Goal: Task Accomplishment & Management: Manage account settings

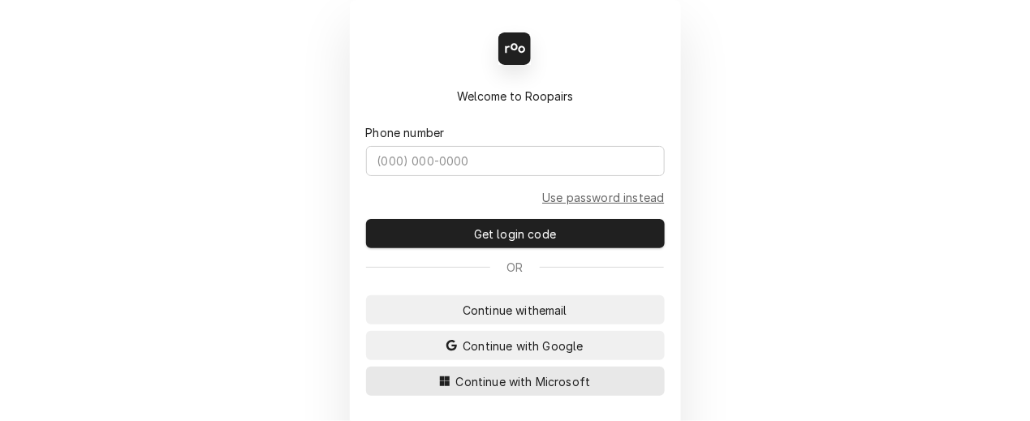
click at [458, 383] on span "Continue with Microsoft" at bounding box center [523, 381] width 141 height 17
click at [506, 379] on span "Continue with Microsoft" at bounding box center [523, 381] width 141 height 17
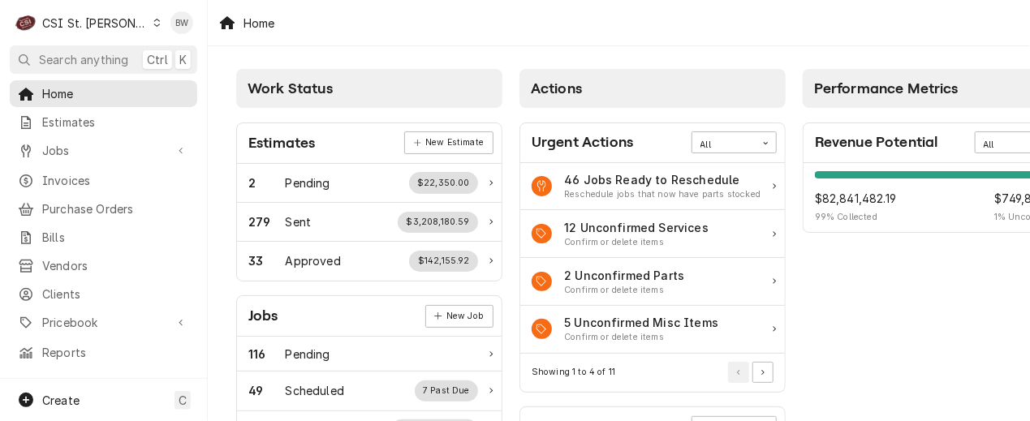
drag, startPoint x: 127, startPoint y: 100, endPoint x: 368, endPoint y: 27, distance: 251.9
click at [368, 27] on div "Home" at bounding box center [619, 22] width 822 height 45
click at [116, 149] on span "Jobs" at bounding box center [103, 150] width 123 height 17
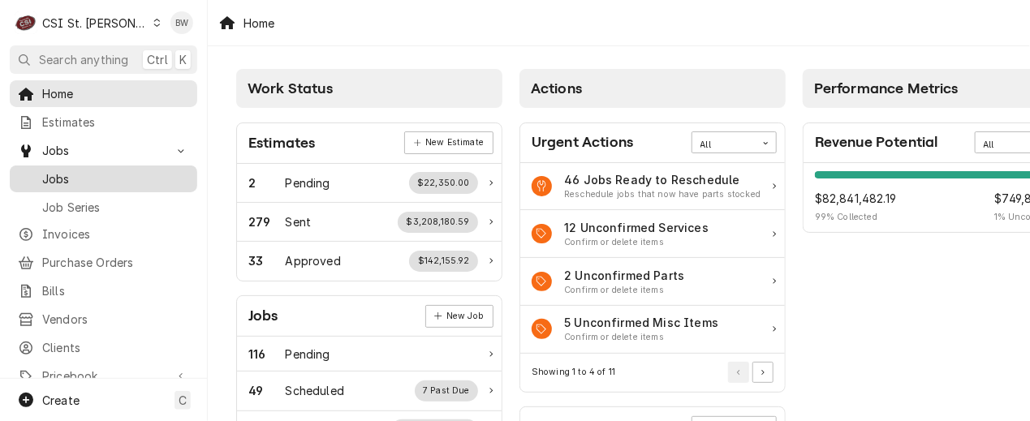
click at [107, 184] on link "Jobs" at bounding box center [103, 179] width 187 height 27
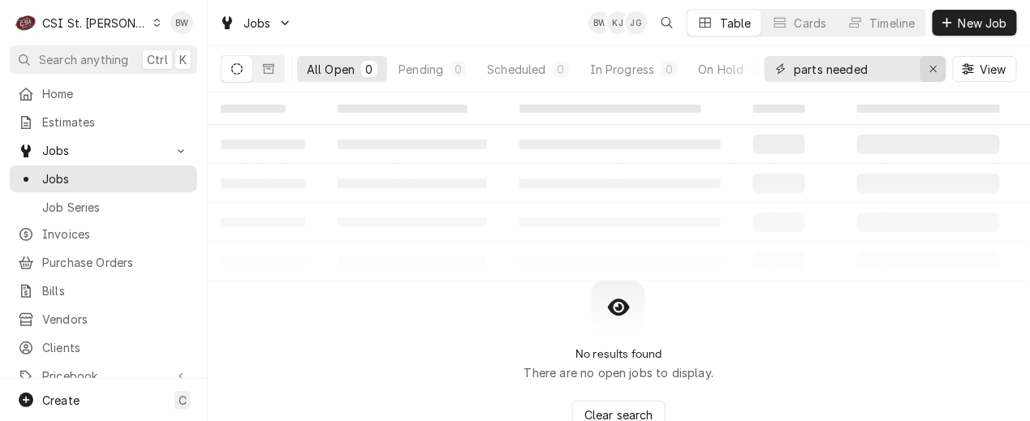
click at [936, 71] on icon "Erase input" at bounding box center [933, 69] width 6 height 6
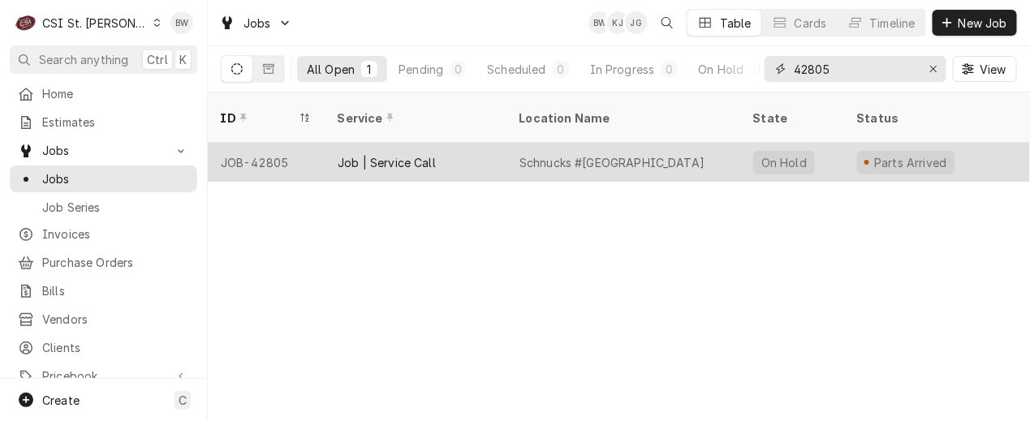
type input "42805"
click at [283, 143] on div "JOB-42805" at bounding box center [266, 162] width 117 height 39
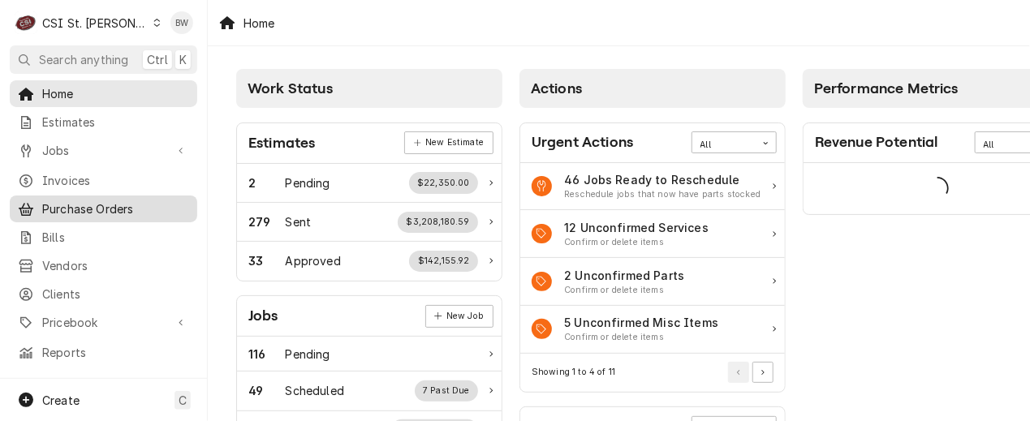
click at [67, 205] on span "Purchase Orders" at bounding box center [115, 208] width 147 height 17
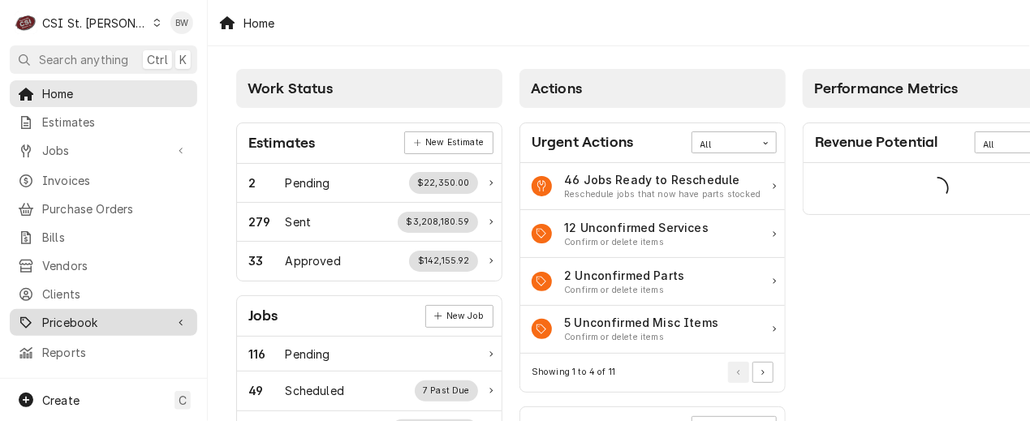
click at [81, 314] on span "Pricebook" at bounding box center [103, 322] width 123 height 17
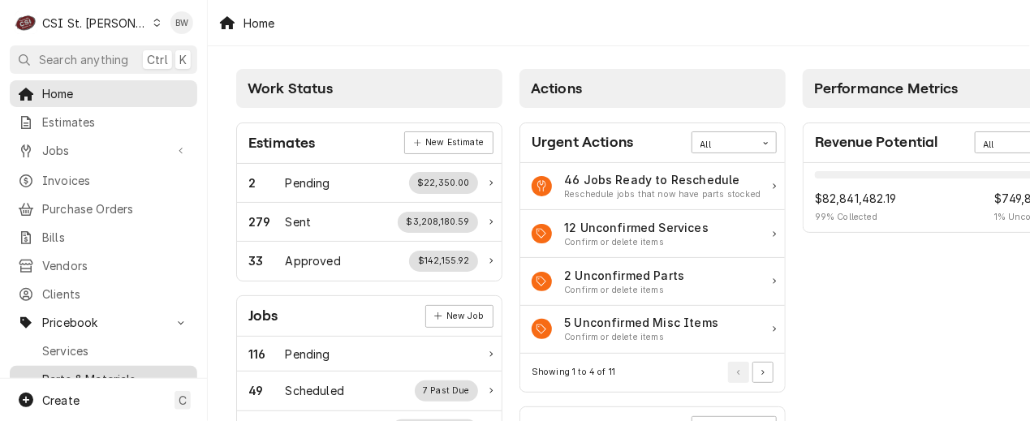
click at [86, 371] on span "Parts & Materials" at bounding box center [115, 379] width 147 height 17
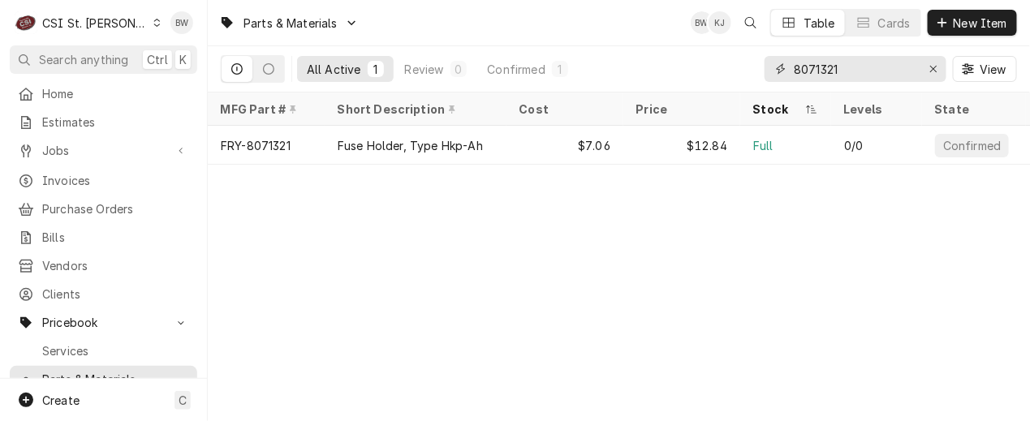
drag, startPoint x: 863, startPoint y: 63, endPoint x: 752, endPoint y: 68, distance: 111.3
click at [752, 68] on div "All Active 1 Review 0 Confirmed 1 8071321 View" at bounding box center [619, 68] width 796 height 45
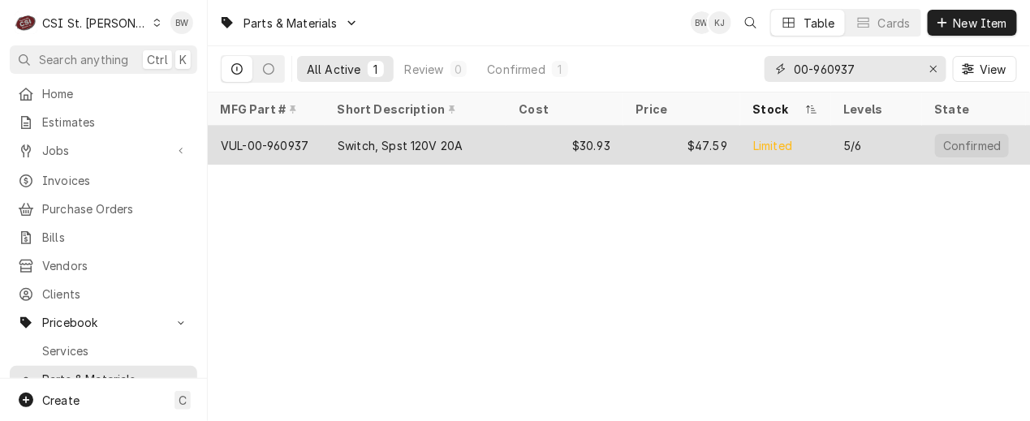
type input "00-960937"
click at [321, 136] on div "VUL-00-960937" at bounding box center [266, 145] width 117 height 39
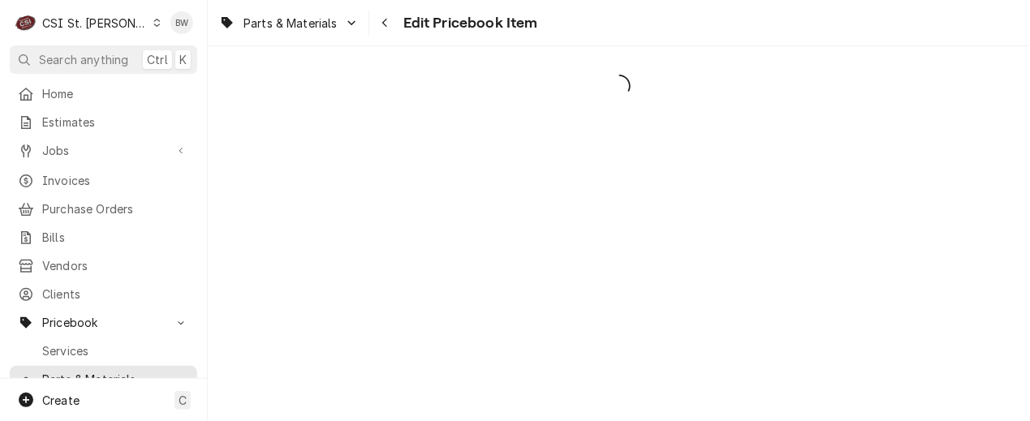
click at [639, 35] on div "Parts & Materials Edit Pricebook Item" at bounding box center [619, 22] width 822 height 45
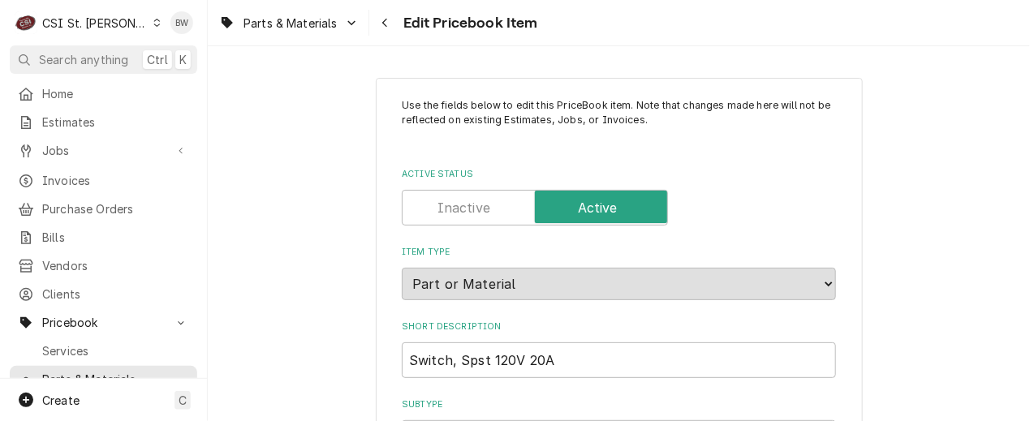
type textarea "x"
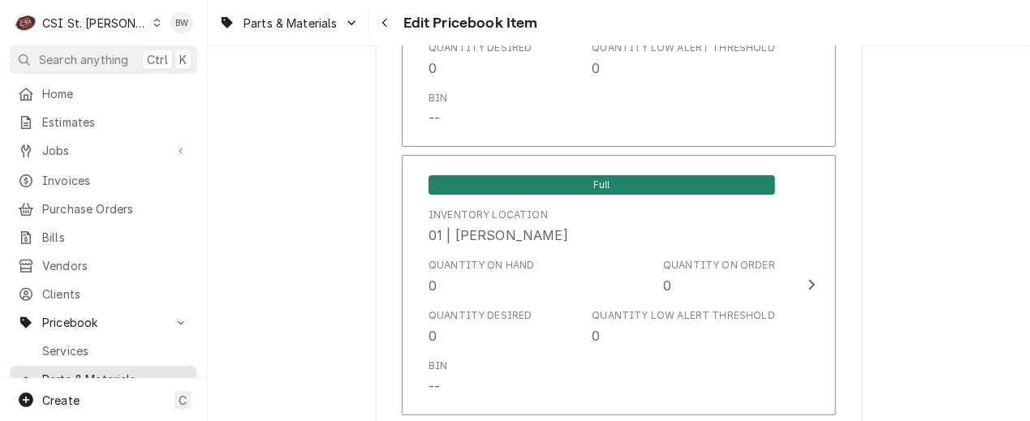
drag, startPoint x: 351, startPoint y: 86, endPoint x: 347, endPoint y: 96, distance: 10.6
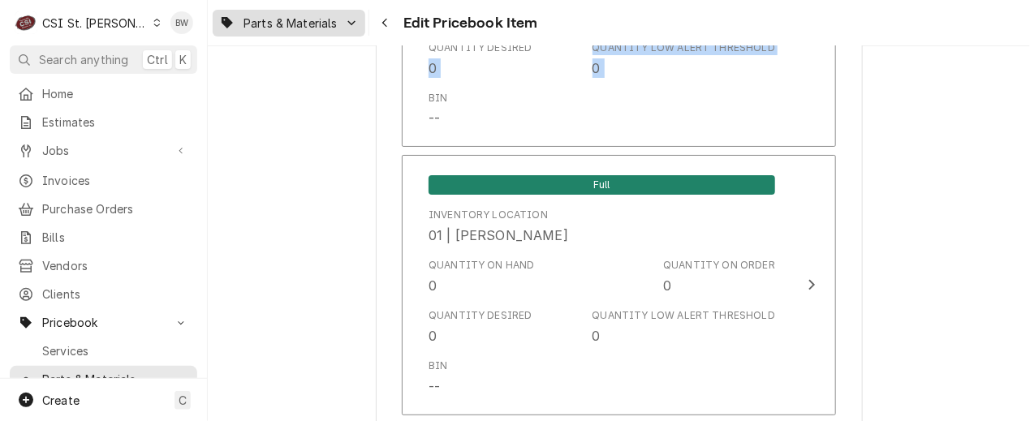
click at [350, 32] on link "Parts & Materials" at bounding box center [289, 23] width 153 height 27
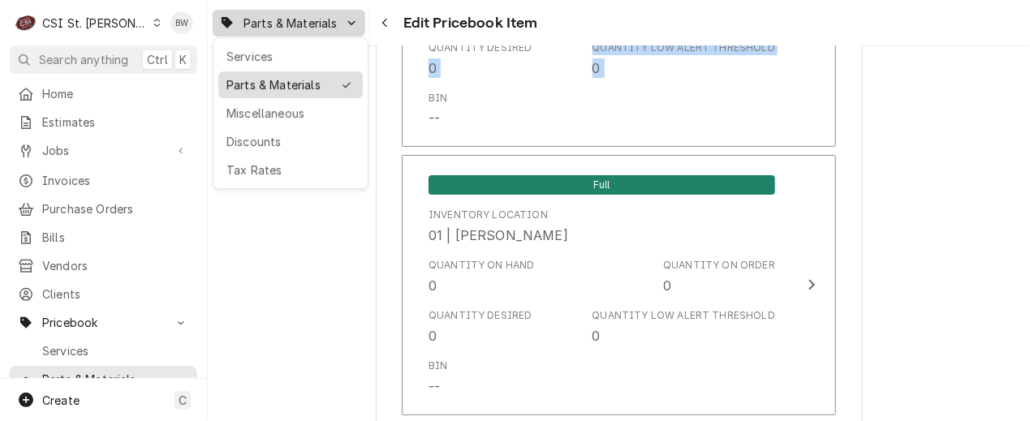
click at [317, 76] on div "Parts & Materials" at bounding box center [279, 84] width 106 height 17
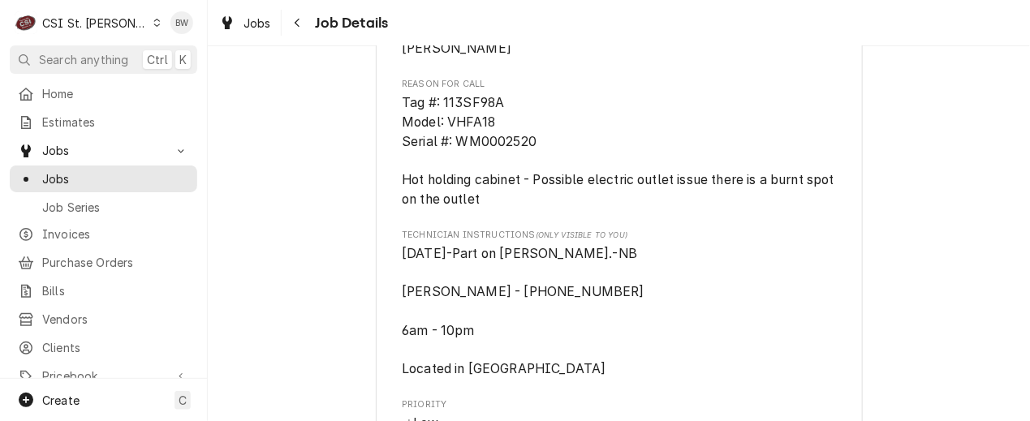
scroll to position [1380, 0]
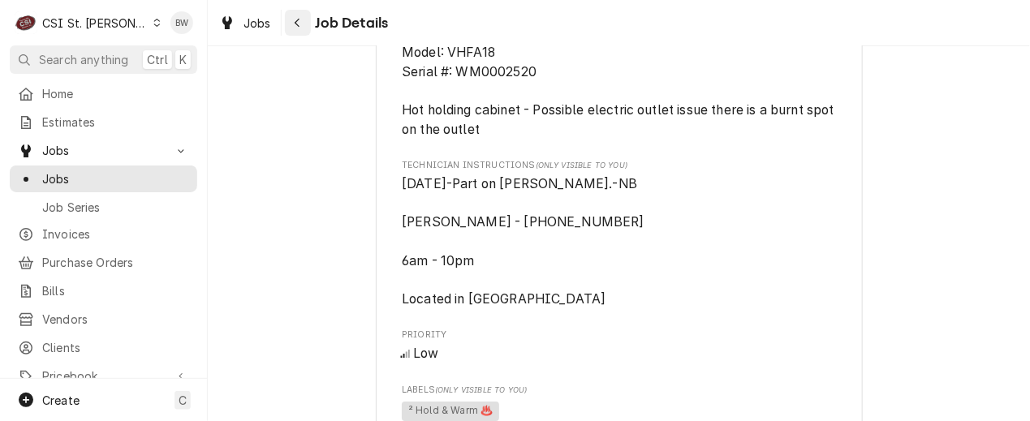
click at [297, 32] on button "Navigate back" at bounding box center [298, 23] width 26 height 26
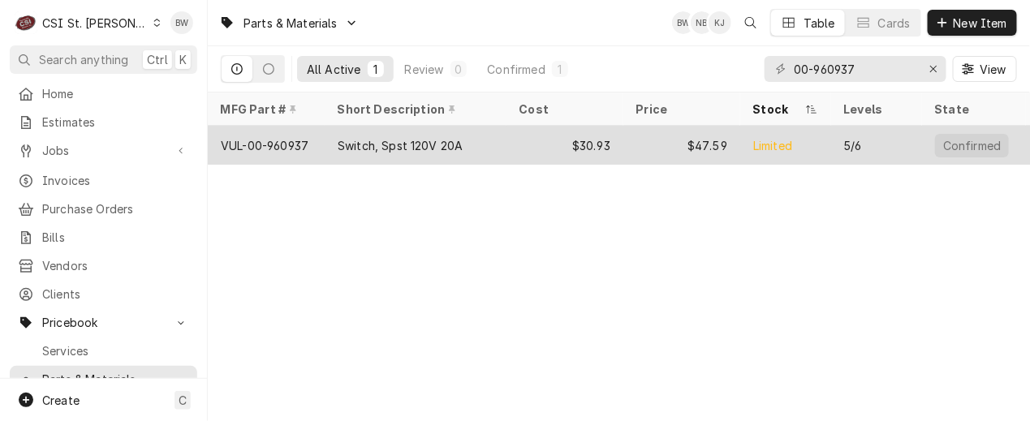
click at [308, 144] on div "VUL-00-960937" at bounding box center [265, 145] width 88 height 17
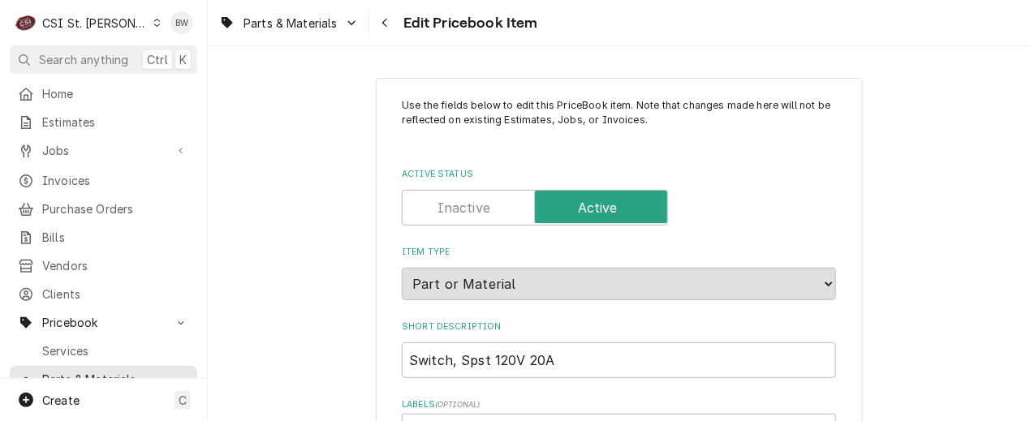
type textarea "x"
click at [649, 37] on div "Parts & Materials Edit Pricebook Item" at bounding box center [619, 22] width 822 height 45
